Goal: Information Seeking & Learning: Learn about a topic

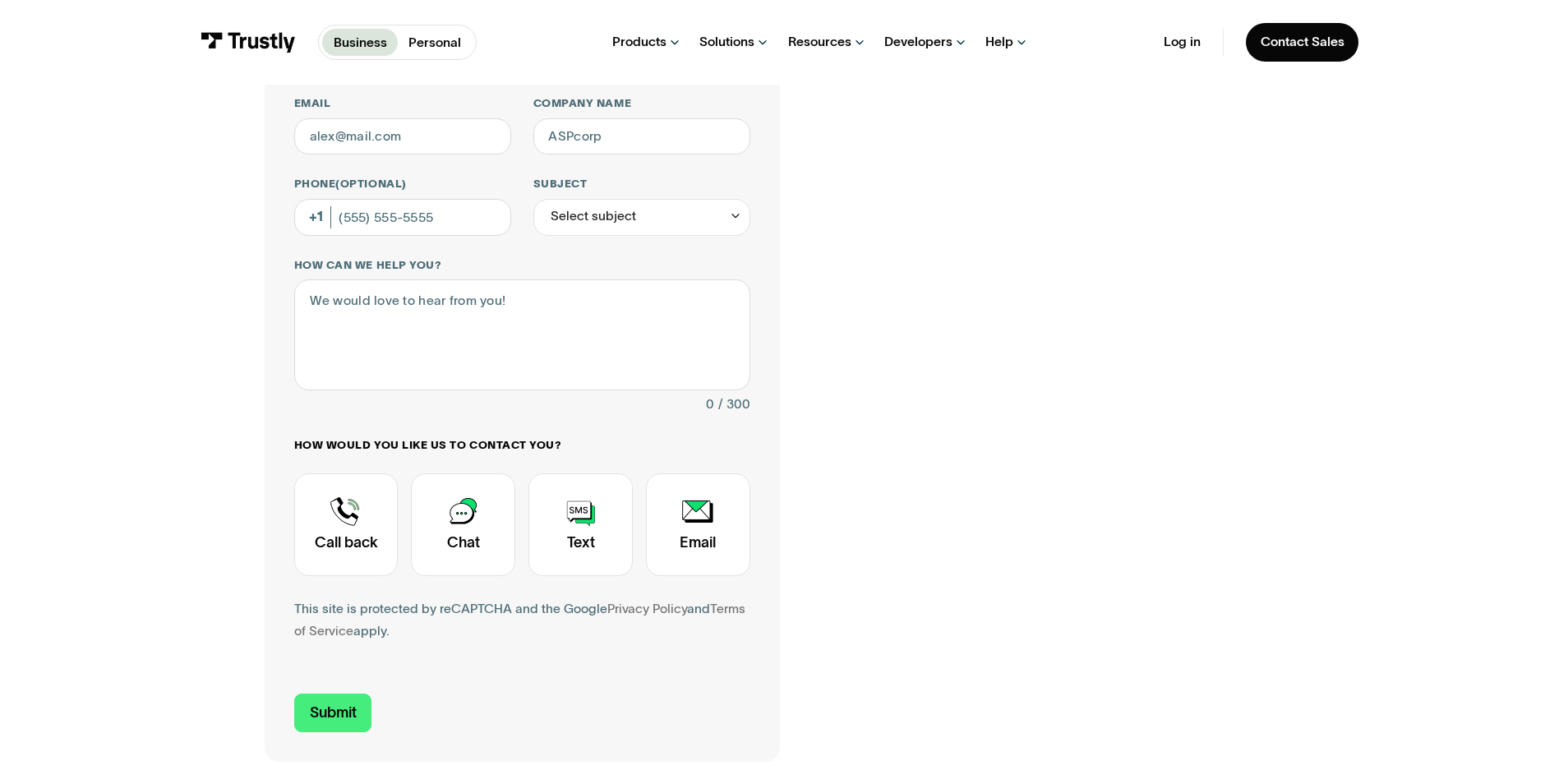
scroll to position [246, 0]
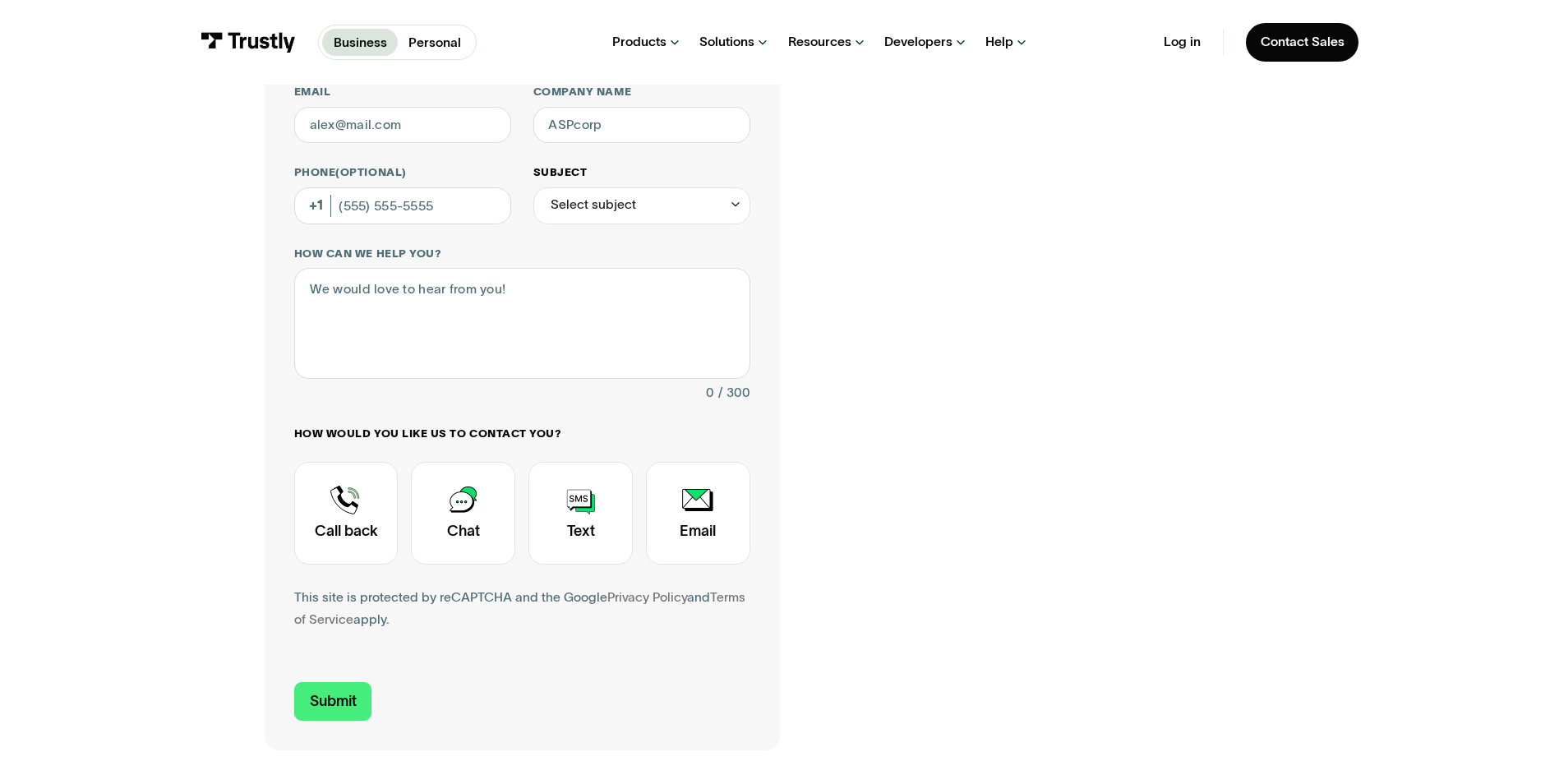
click at [707, 210] on div "Select subject" at bounding box center [642, 206] width 217 height 37
click at [1165, 465] on div "Contact Trustly Support First name Last name Email Company name Phone (Optional…" at bounding box center [780, 330] width 1030 height 838
click at [1229, 349] on div "Contact Trustly Support First name Last name Email Company name Phone (Optional…" at bounding box center [780, 330] width 1030 height 838
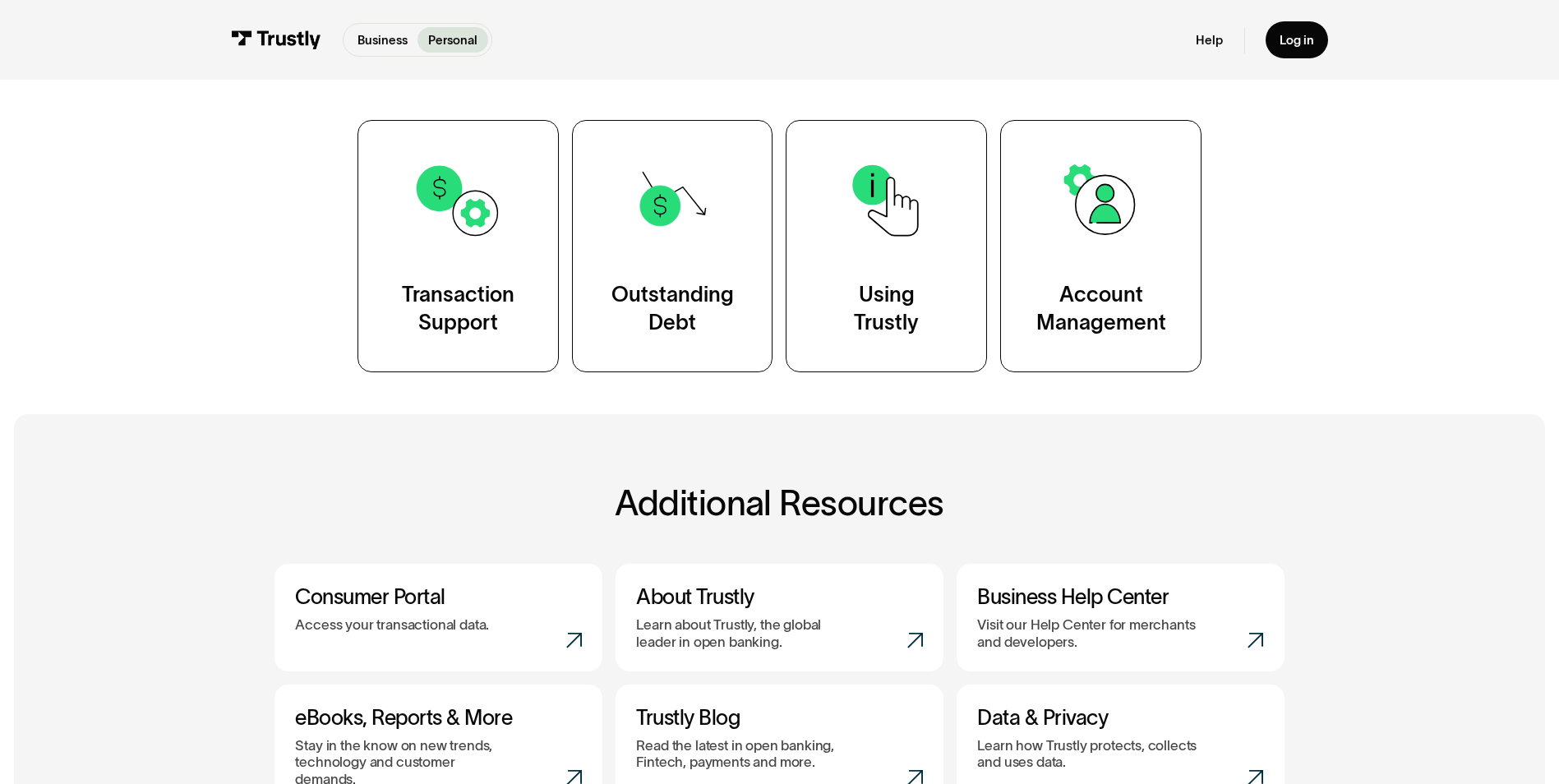
scroll to position [329, 0]
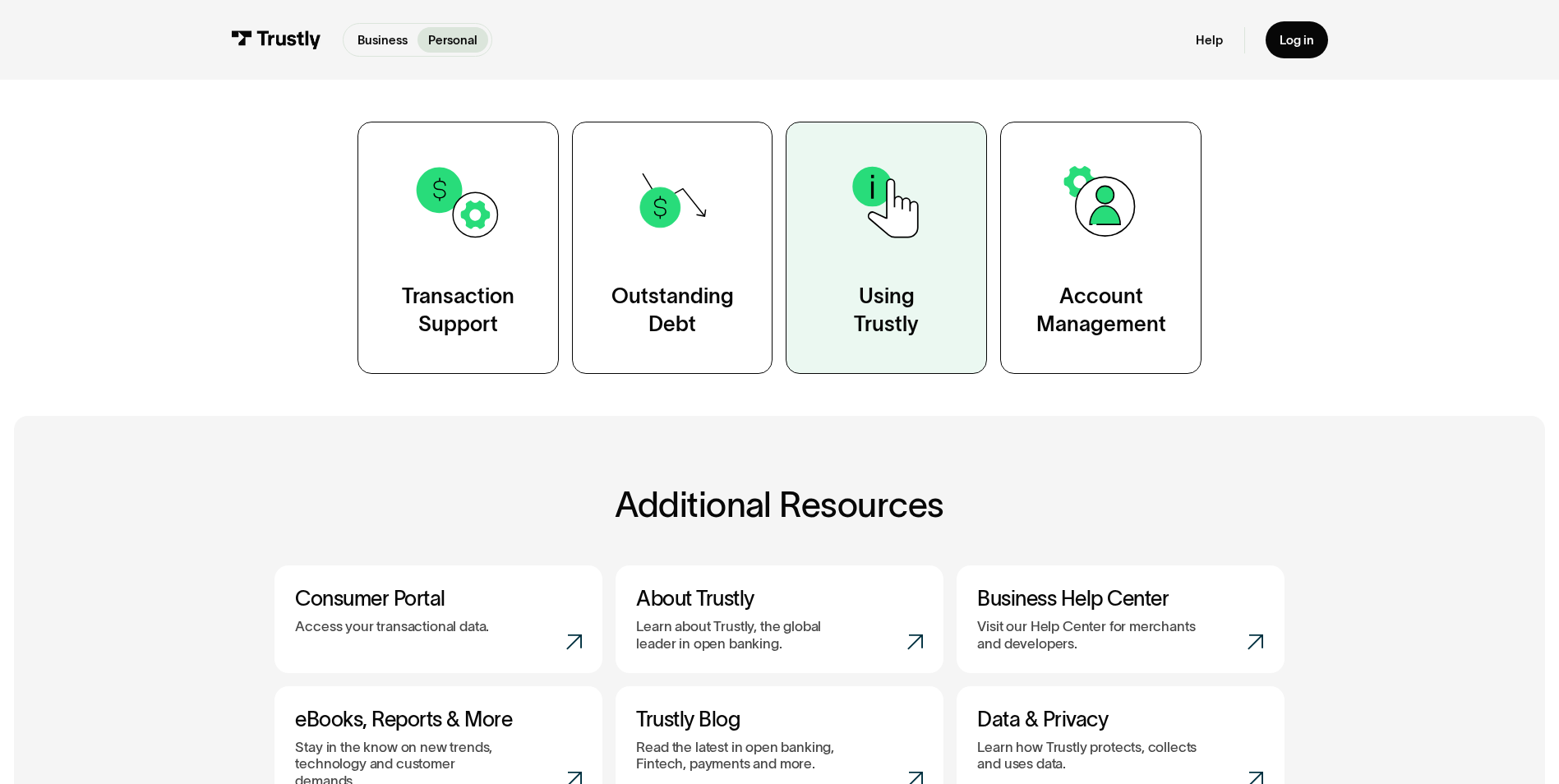
click at [892, 252] on link "Using Trustly" at bounding box center [887, 247] width 201 height 252
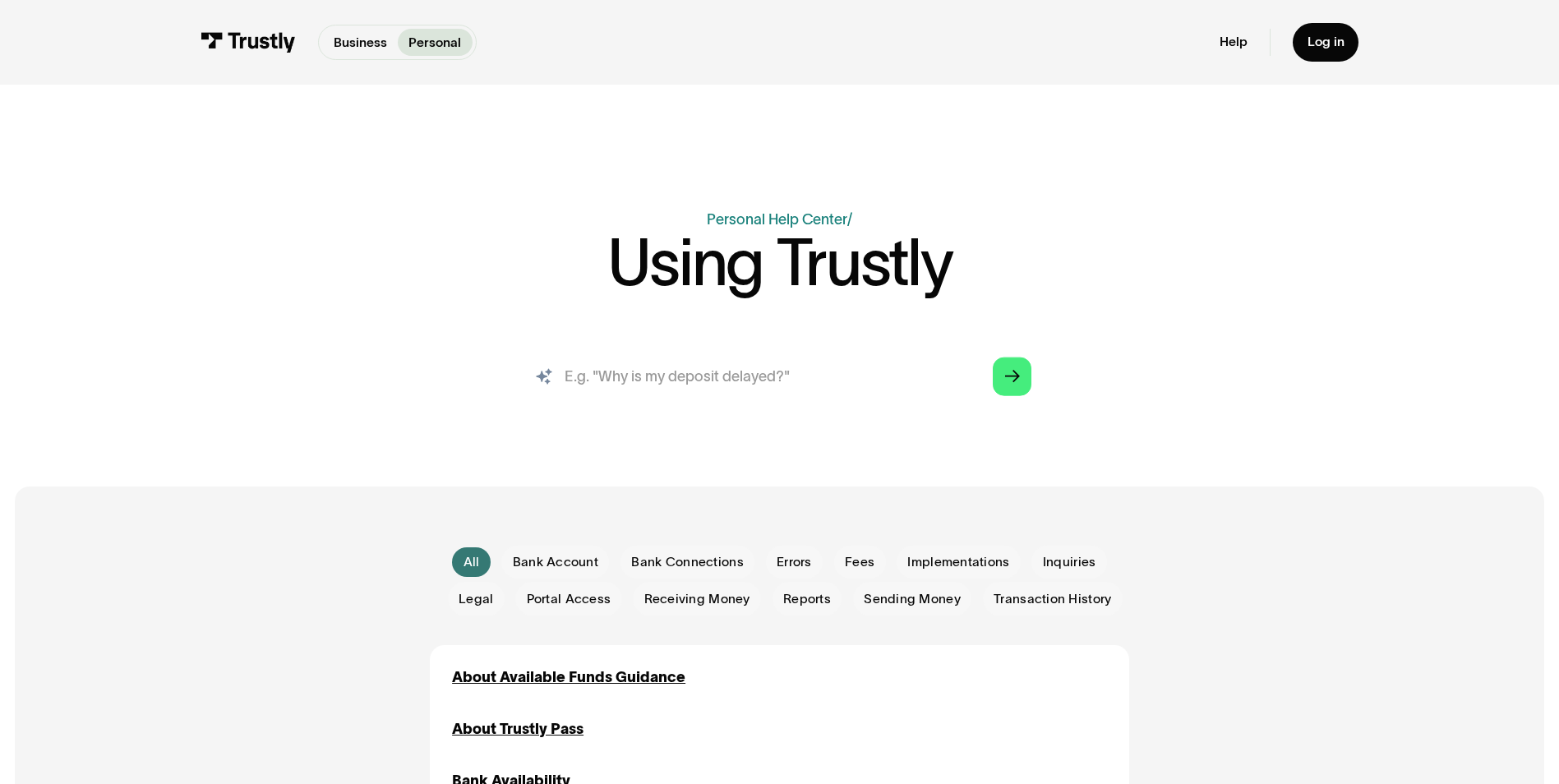
click at [775, 378] on input "search" at bounding box center [780, 376] width 534 height 59
click at [1010, 380] on icon "Arrow Right" at bounding box center [1013, 376] width 15 height 15
drag, startPoint x: 745, startPoint y: 374, endPoint x: 447, endPoint y: 355, distance: 298.6
click at [447, 355] on div "AI-powered search ( 1 / 4 ) Type your question and our smart search will find y…" at bounding box center [779, 384] width 1067 height 74
type input "C"
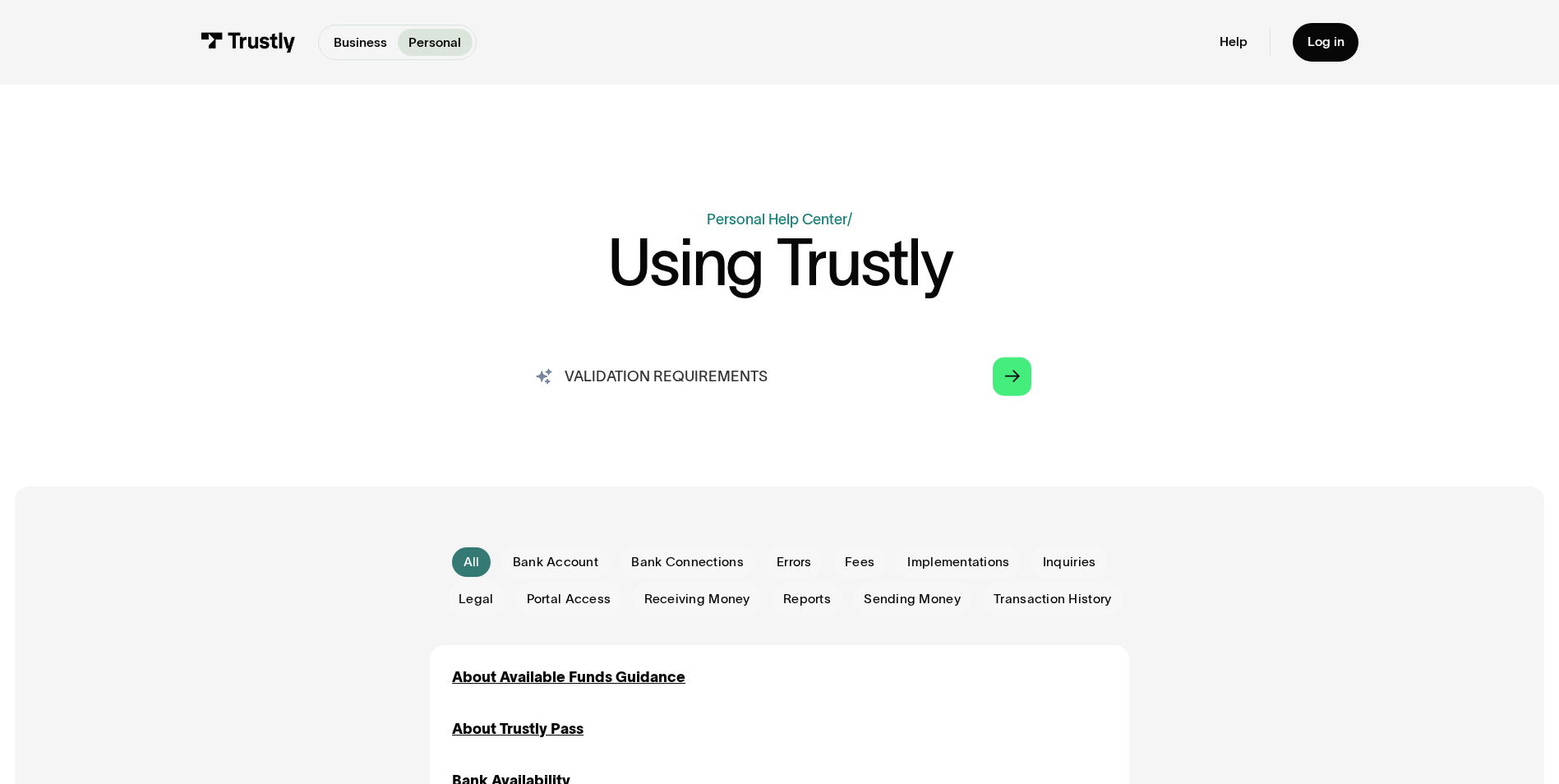
type input "VALIDATION REQUIREMENTS"
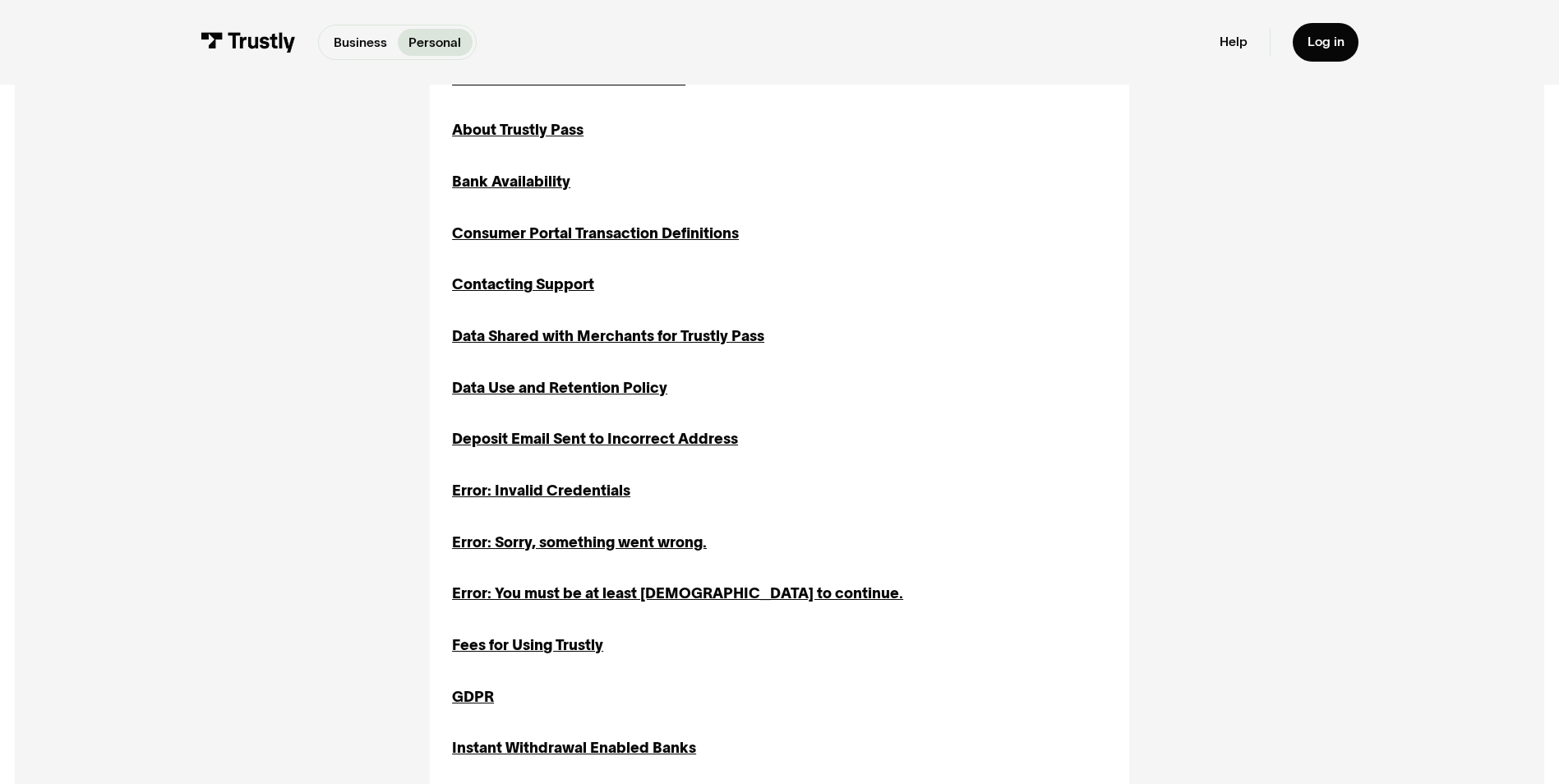
scroll to position [575, 0]
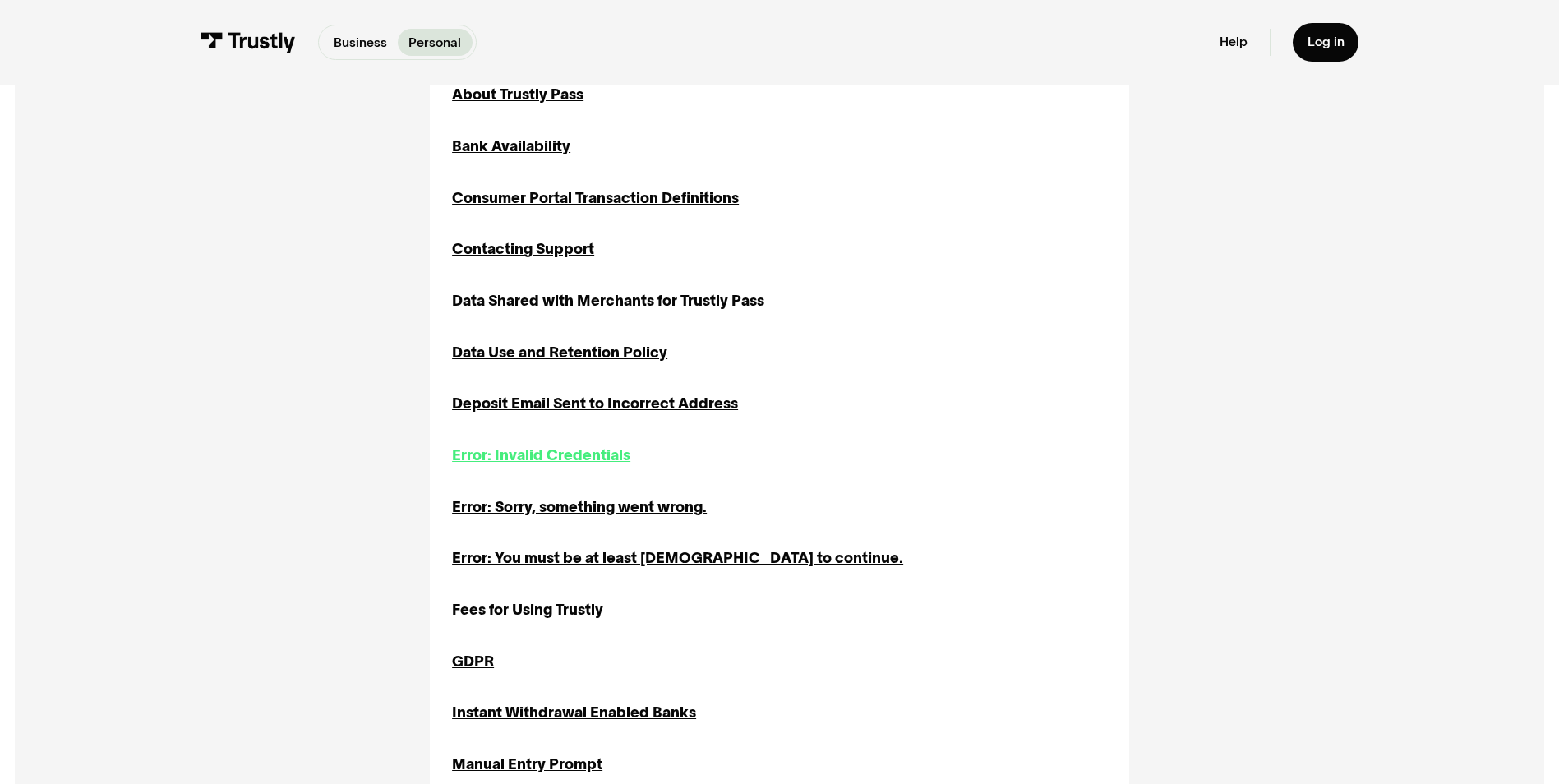
click at [498, 455] on div "Error: Invalid Credentials" at bounding box center [541, 455] width 178 height 22
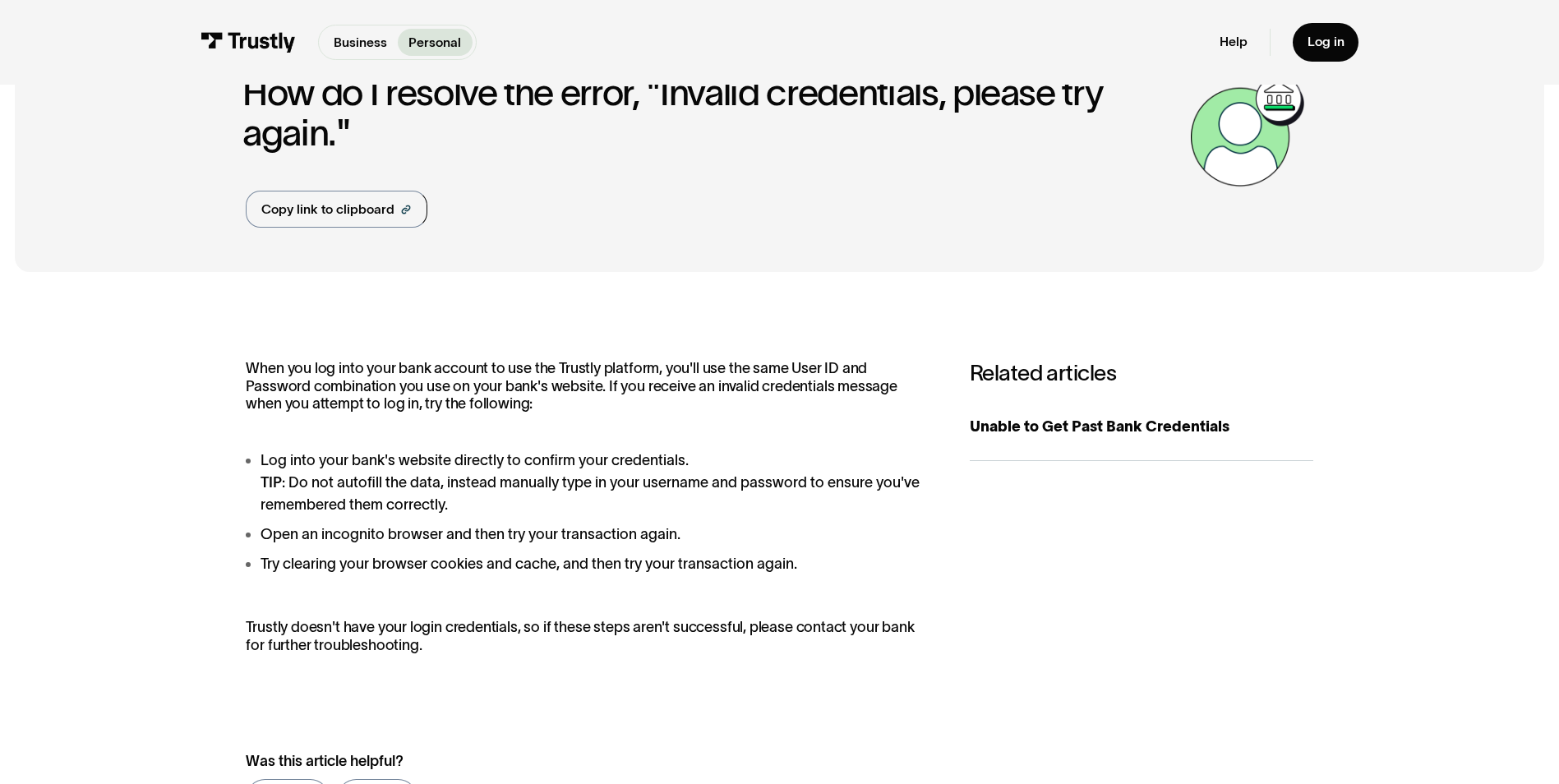
scroll to position [82, 0]
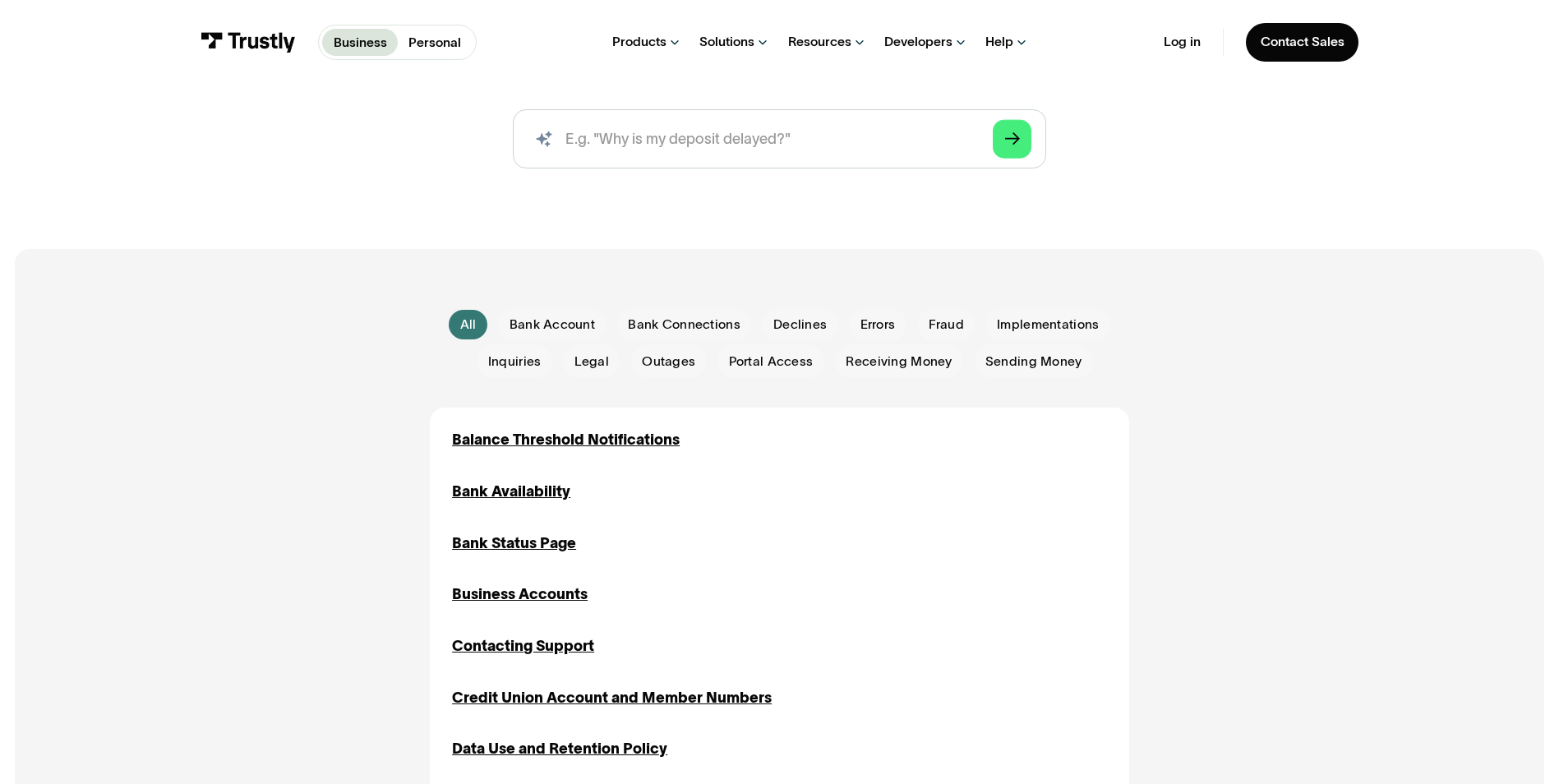
scroll to position [246, 0]
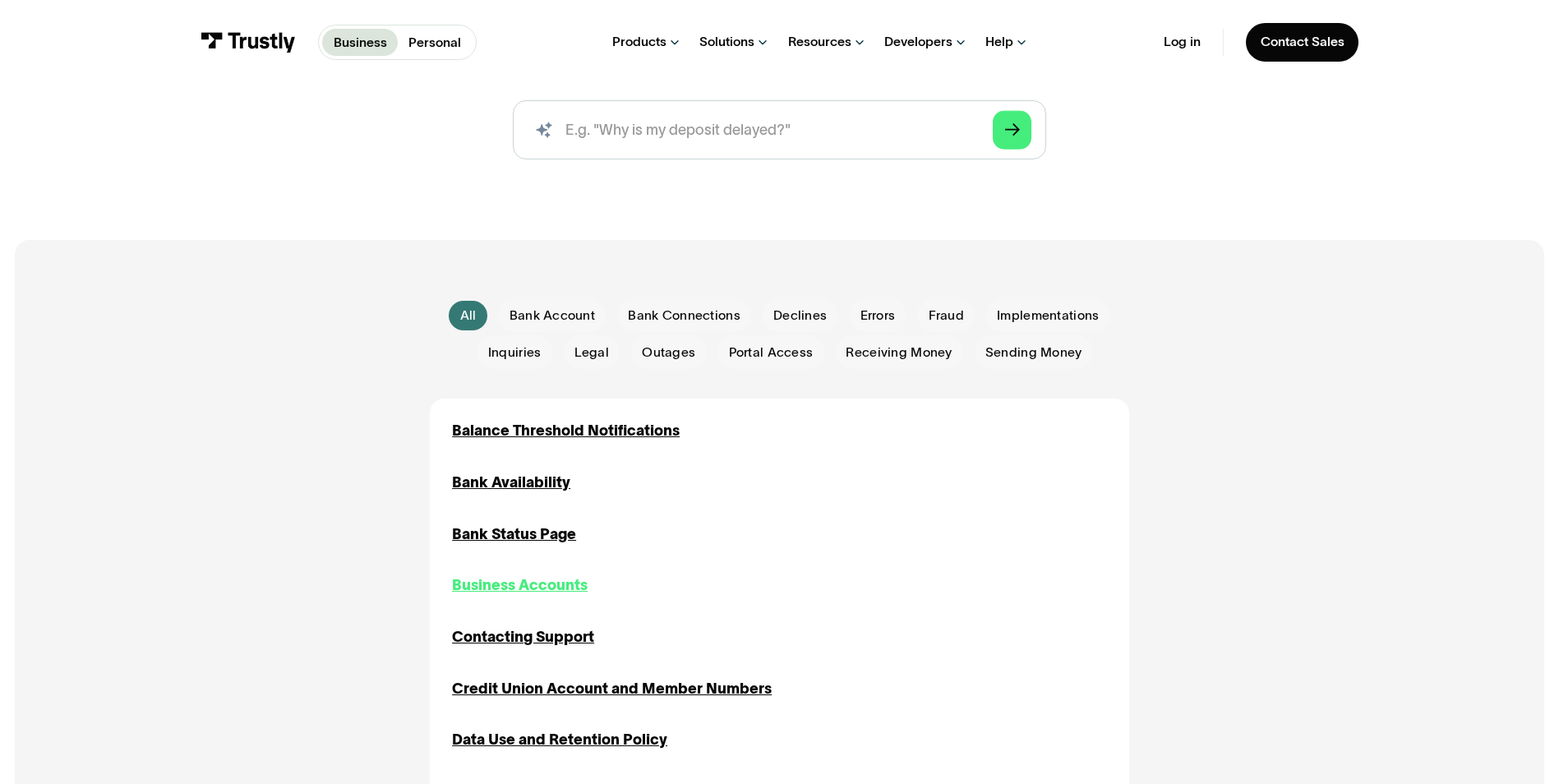
click at [548, 590] on div "Business Accounts" at bounding box center [520, 585] width 136 height 22
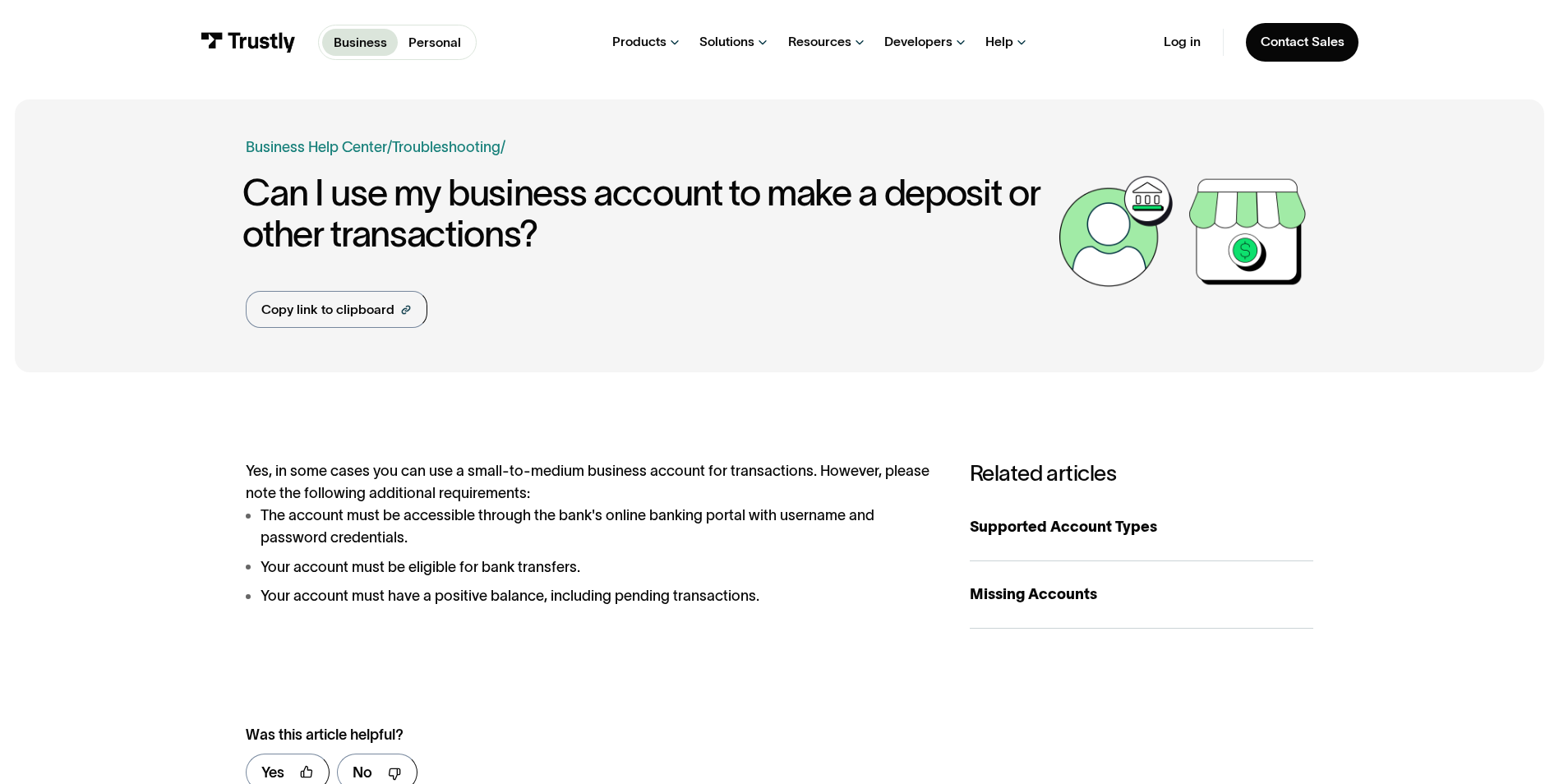
click at [776, 602] on li "Your account must have a positive balance, including pending transactions." at bounding box center [589, 595] width 688 height 22
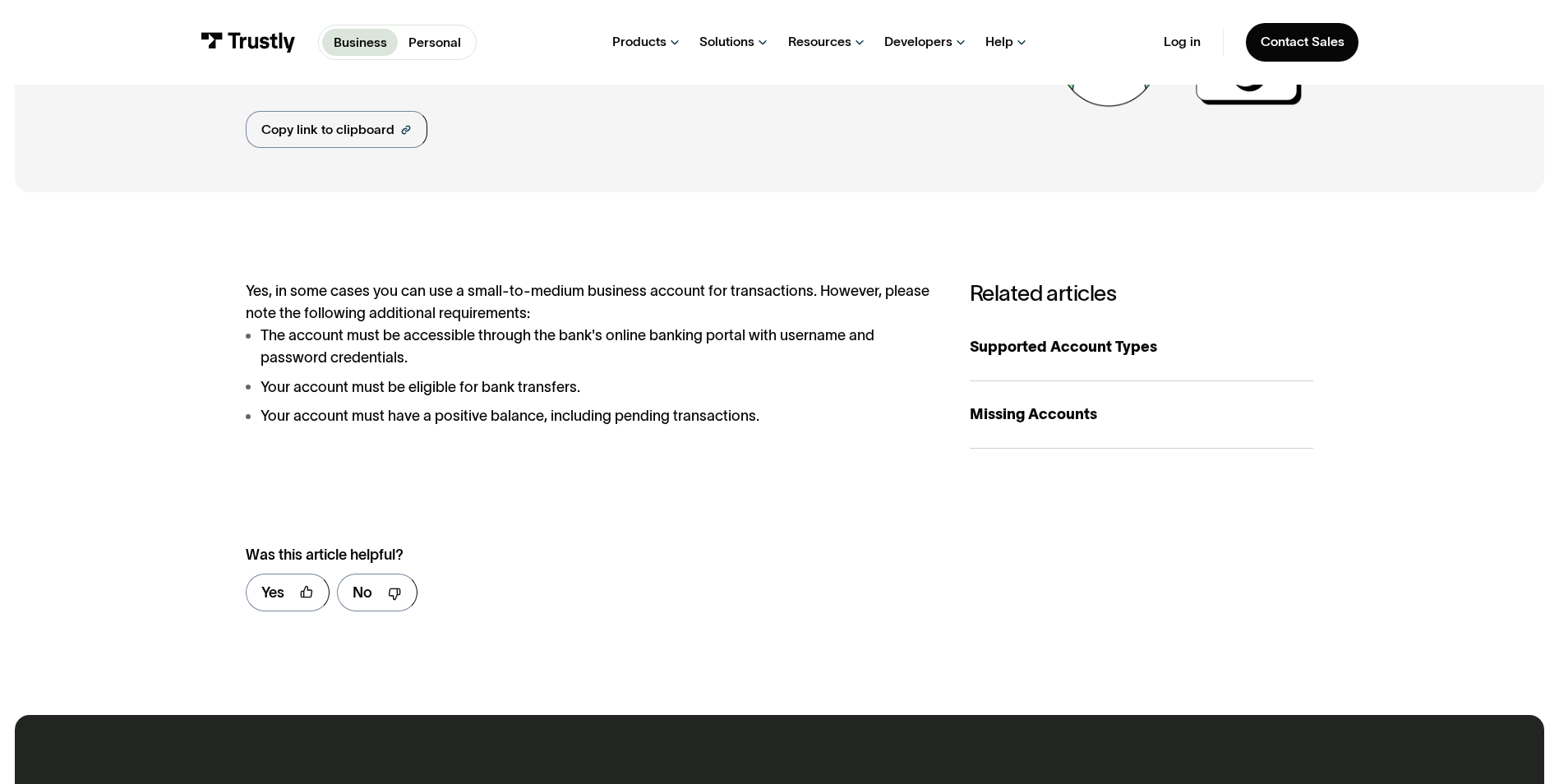
scroll to position [82, 0]
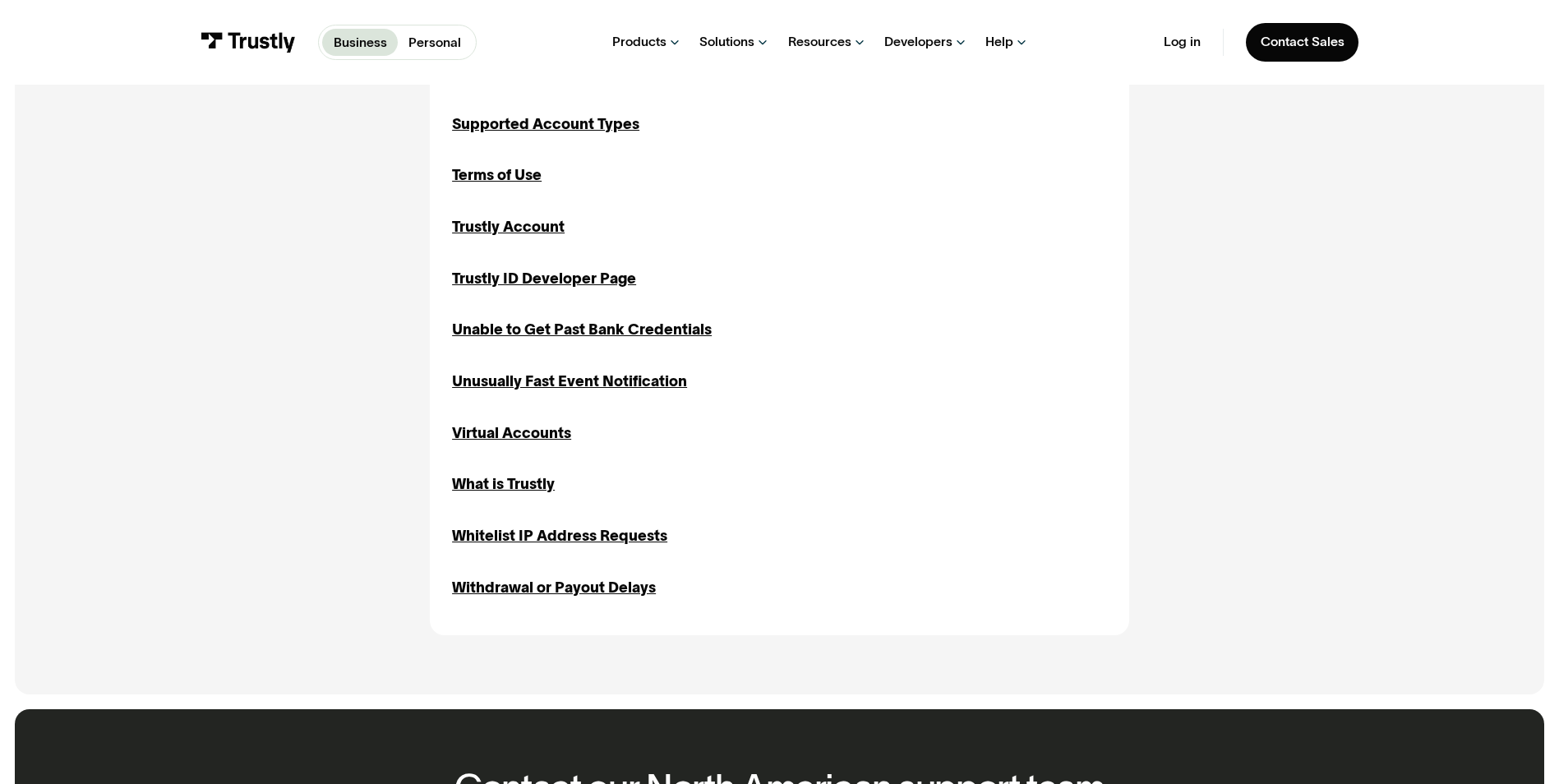
scroll to position [1890, 0]
